Goal: Task Accomplishment & Management: Use online tool/utility

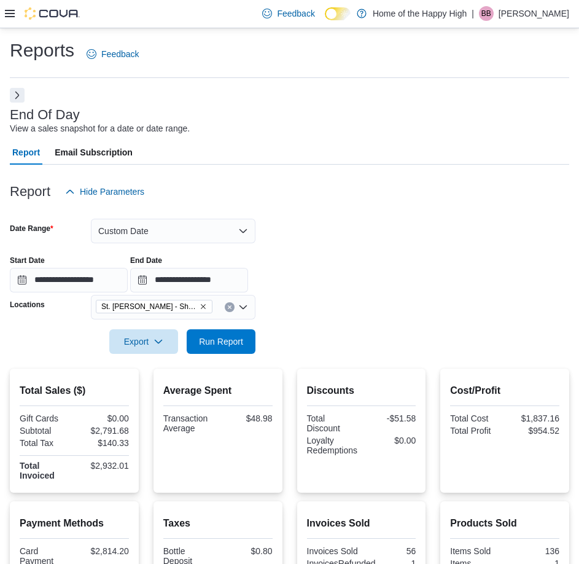
scroll to position [182, 0]
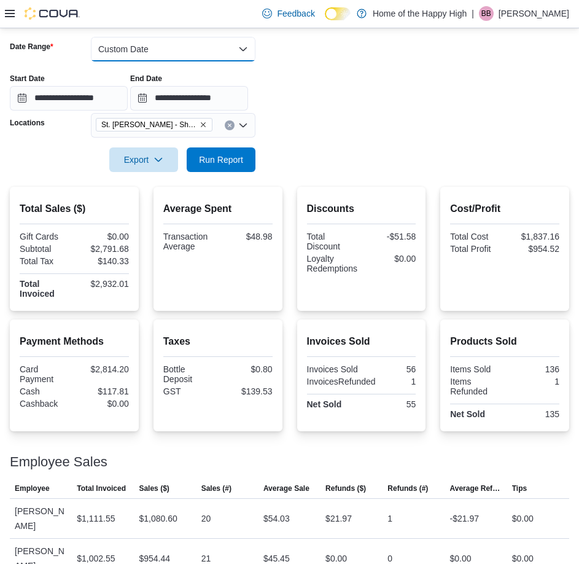
click at [144, 55] on button "Custom Date" at bounding box center [173, 49] width 165 height 25
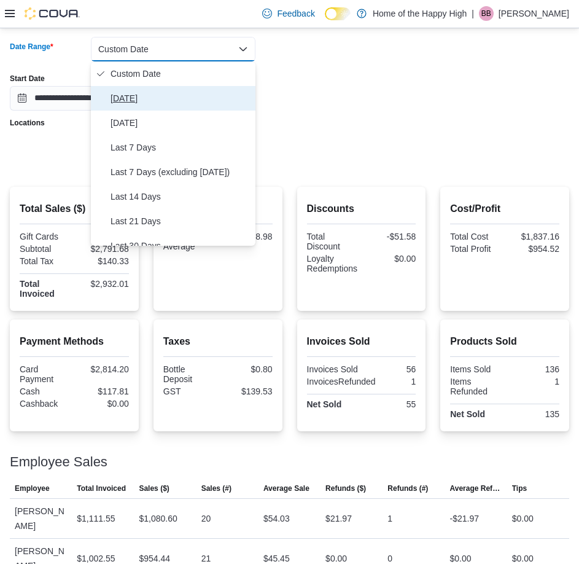
click at [155, 107] on button "[DATE]" at bounding box center [173, 98] width 165 height 25
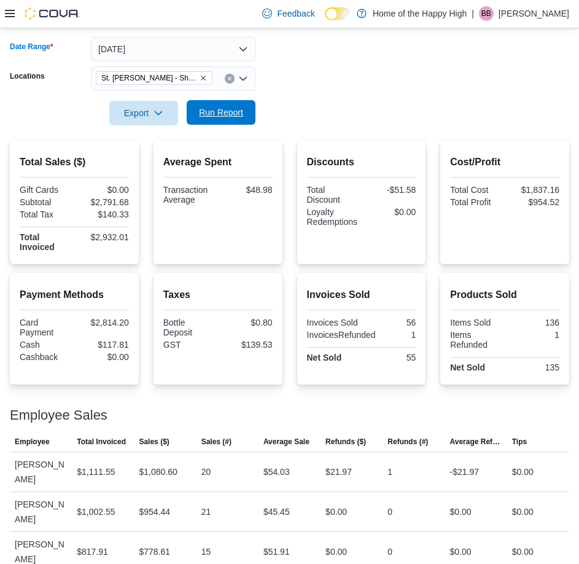
click at [218, 120] on span "Run Report" at bounding box center [221, 112] width 54 height 25
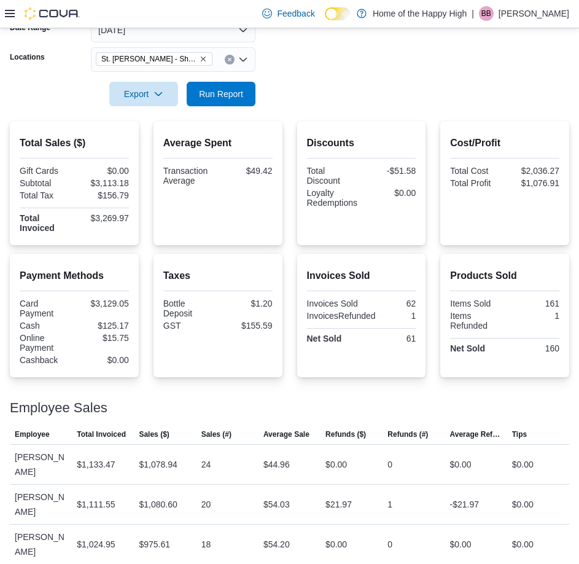
scroll to position [211, 0]
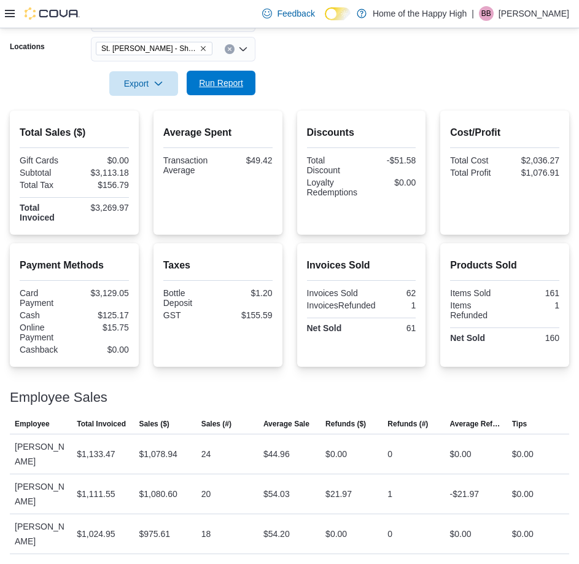
click at [206, 76] on span "Run Report" at bounding box center [221, 83] width 54 height 25
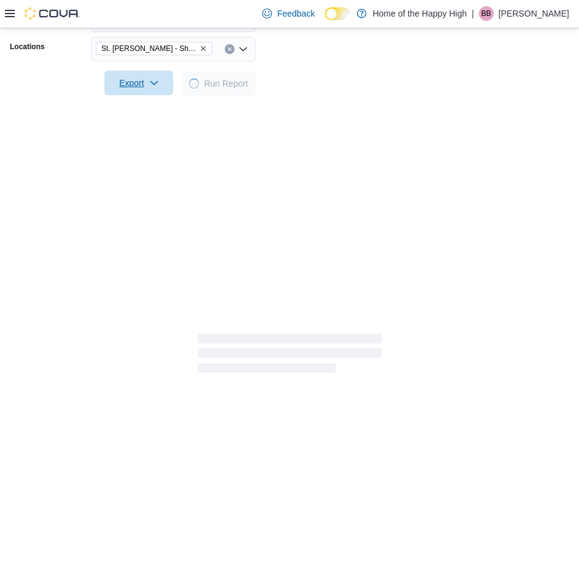
click at [161, 90] on span "Export" at bounding box center [139, 83] width 54 height 25
click at [145, 128] on span "Export to Pdf" at bounding box center [140, 133] width 55 height 10
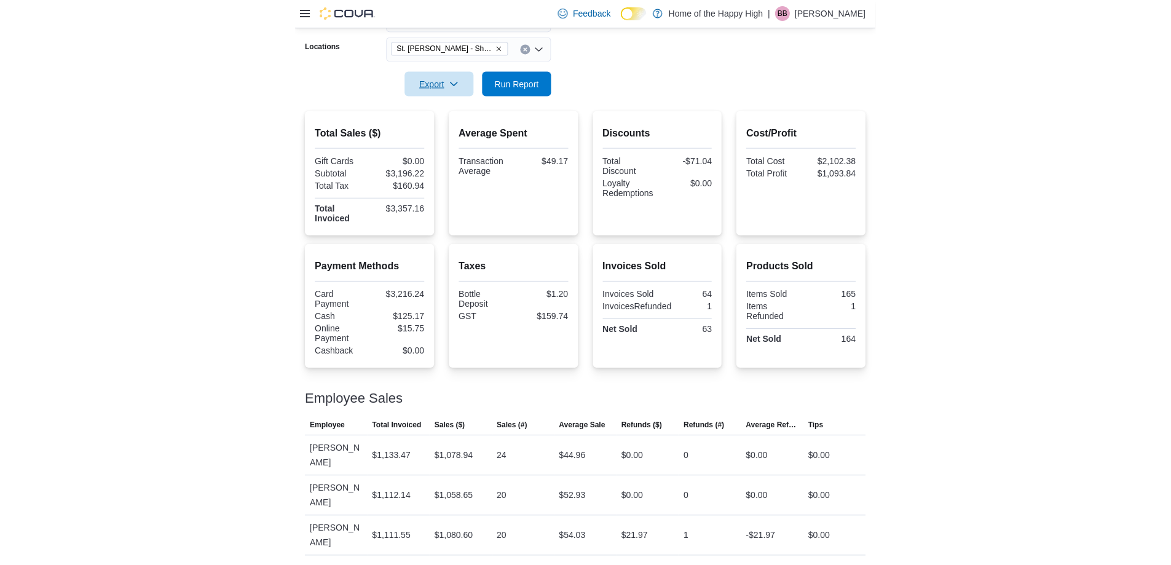
scroll to position [137, 0]
